Goal: Information Seeking & Learning: Learn about a topic

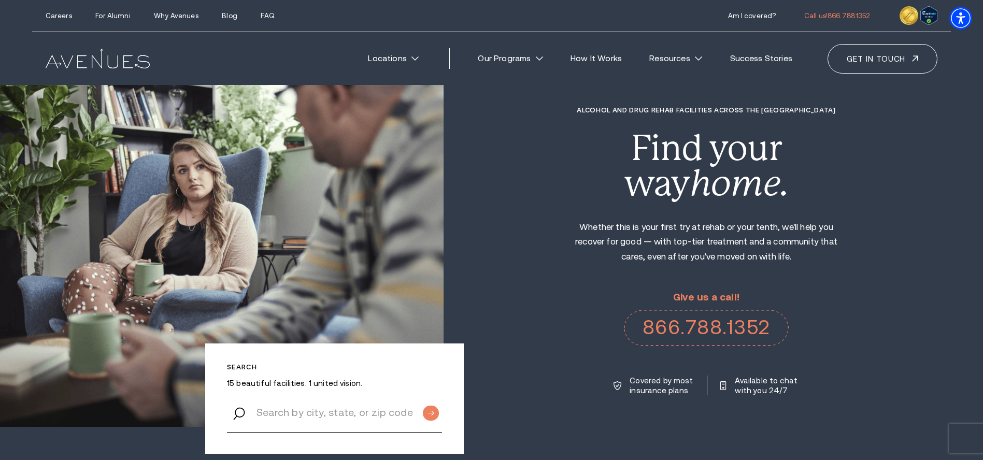
scroll to position [52, 0]
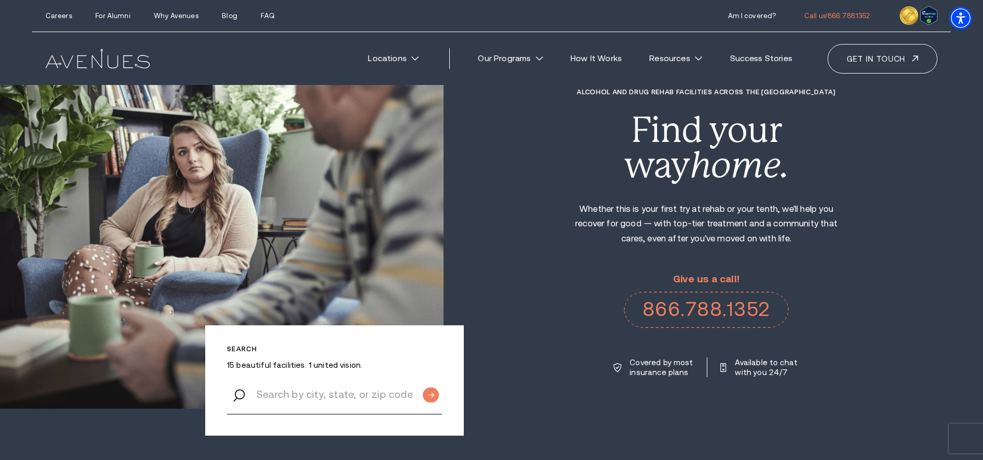
click at [553, 235] on div "Alcohol and Drug Rehab Facilities across the US Find your way home. Whether thi…" at bounding box center [712, 233] width 539 height 290
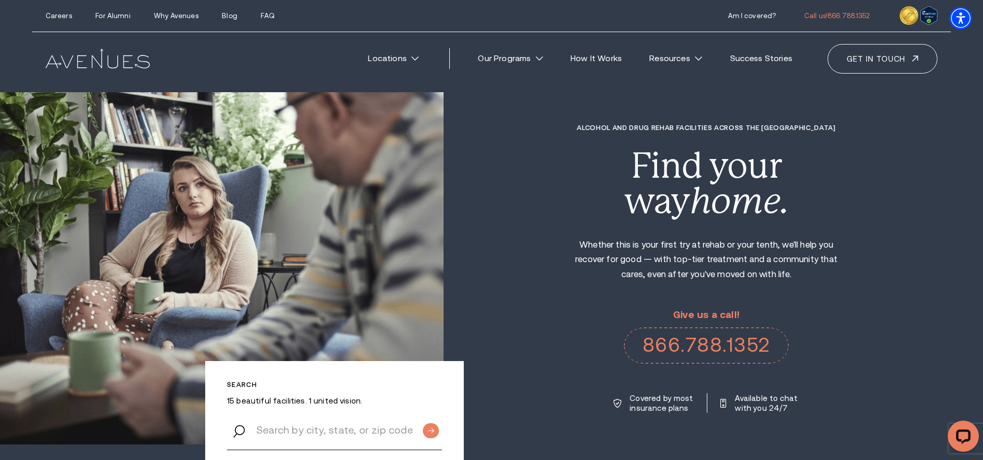
scroll to position [0, 0]
